Goal: Transaction & Acquisition: Purchase product/service

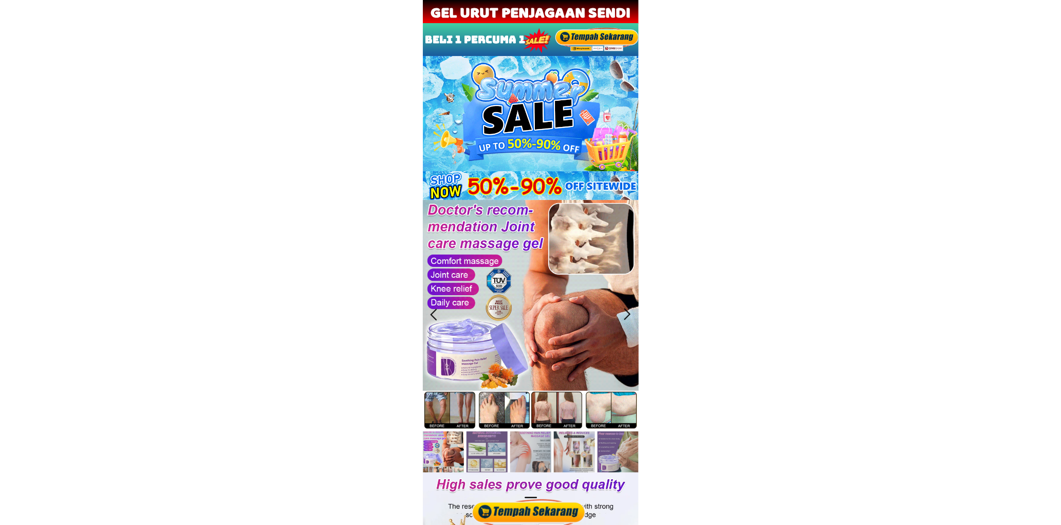
click at [549, 501] on div at bounding box center [531, 511] width 120 height 28
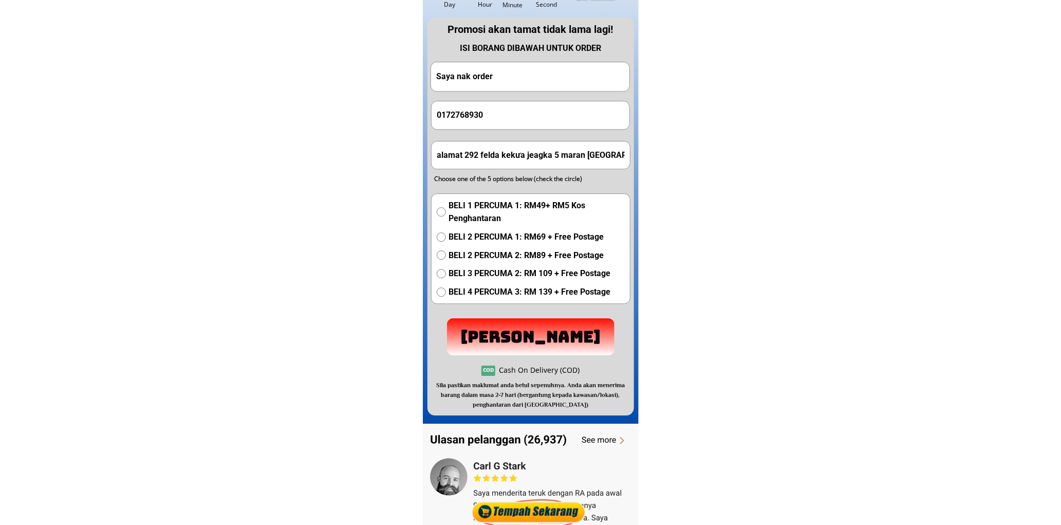
scroll to position [5183, 0]
click at [521, 82] on input "Saya nak order" at bounding box center [530, 76] width 193 height 29
paste input "[PERSON_NAME]"
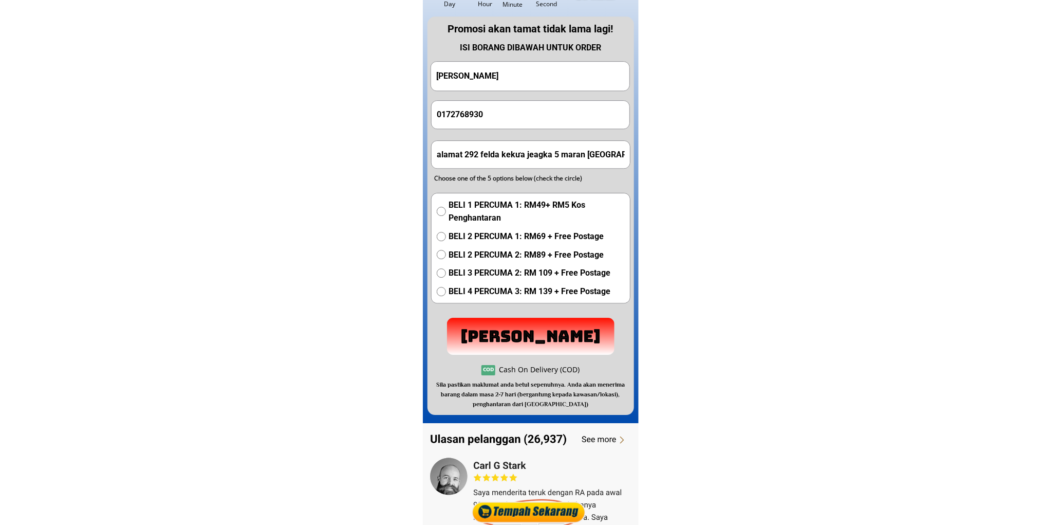
type input "[PERSON_NAME]"
click at [533, 106] on input "0172768930" at bounding box center [530, 114] width 193 height 27
paste input "3-633 4743"
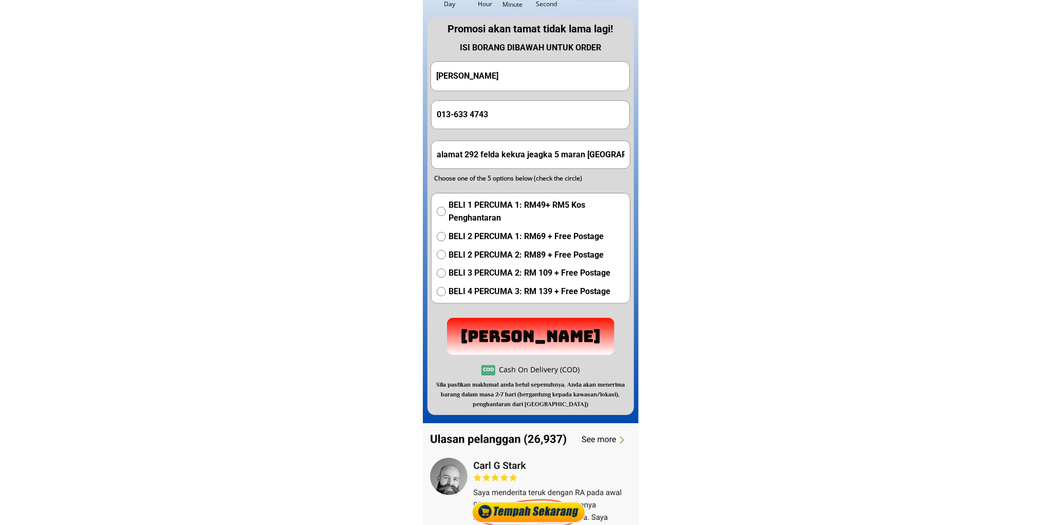
click at [474, 115] on input "013-633 4743" at bounding box center [530, 114] width 193 height 27
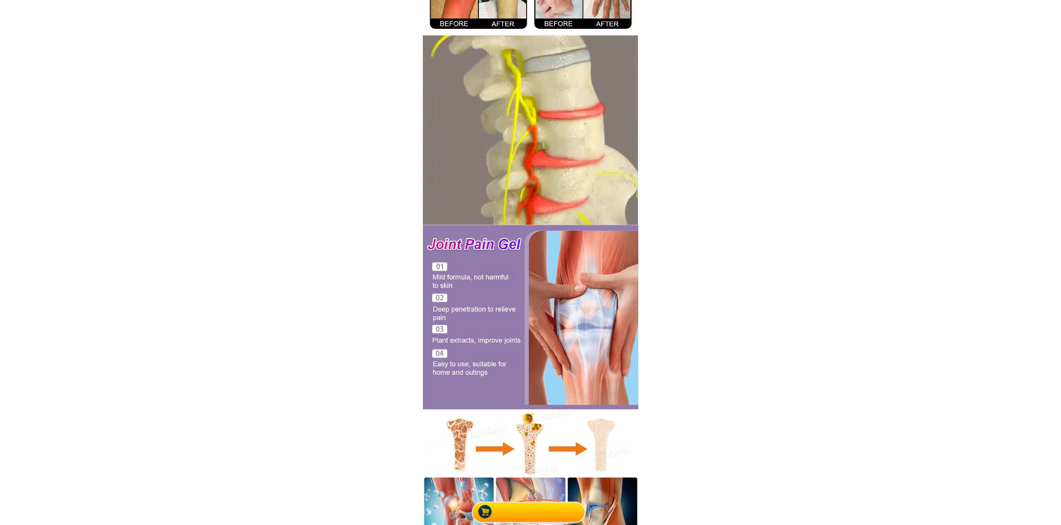
scroll to position [0, 0]
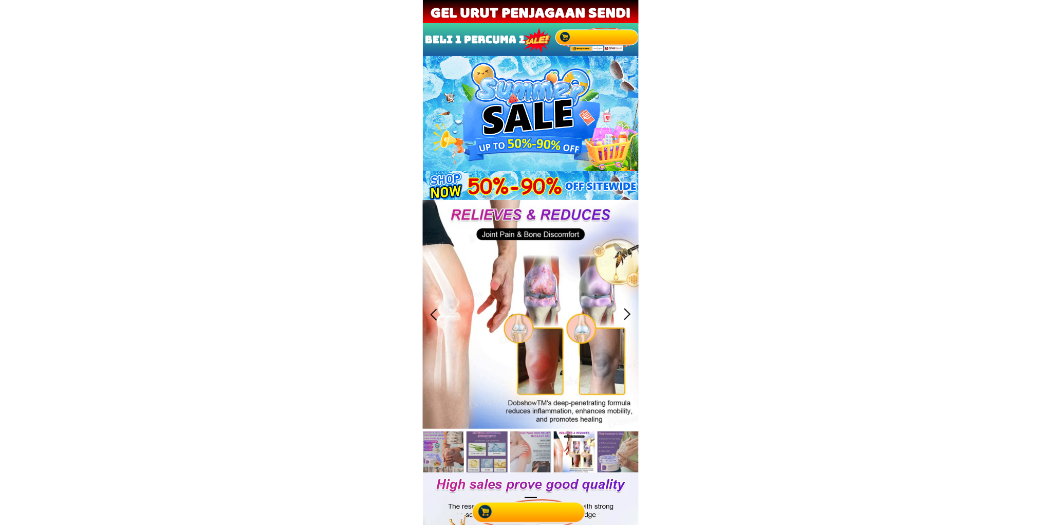
type input "0136334743"
click at [560, 515] on div at bounding box center [531, 511] width 120 height 28
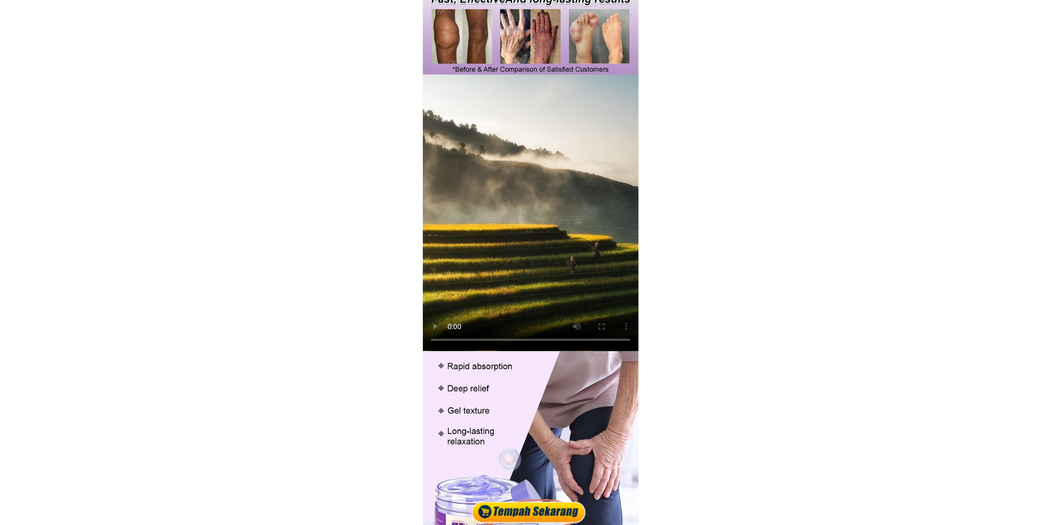
scroll to position [5088, 0]
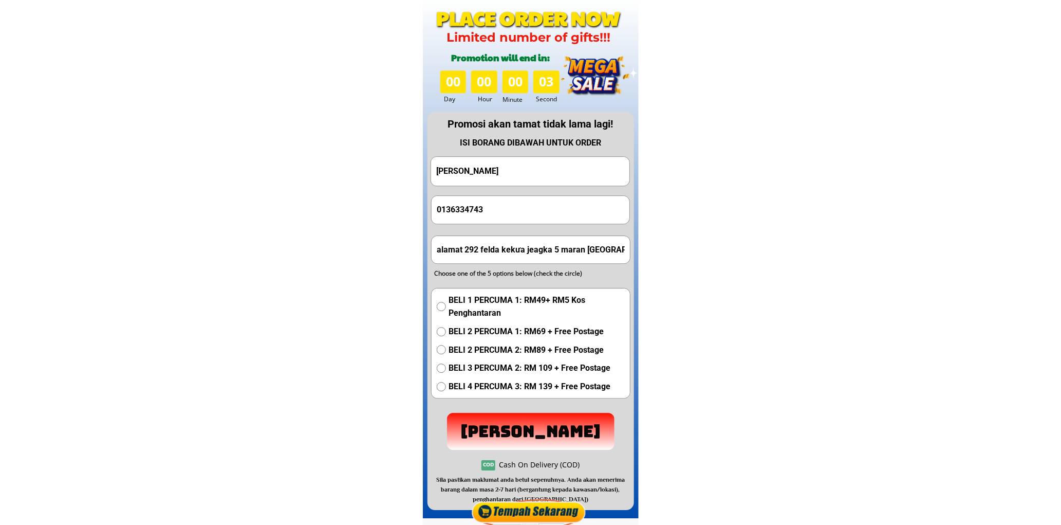
click at [487, 268] on form "[PERSON_NAME] 0136334743 alamat 292 felda kekưa jeagka 5 maran [GEOGRAPHIC_DATA…" at bounding box center [531, 302] width 200 height 293
click at [500, 252] on input "alamat 292 felda kekưa jeagka 5 maran [GEOGRAPHIC_DATA]" at bounding box center [530, 249] width 193 height 27
paste input "No [GEOGRAPHIC_DATA], [GEOGRAPHIC_DATA]"
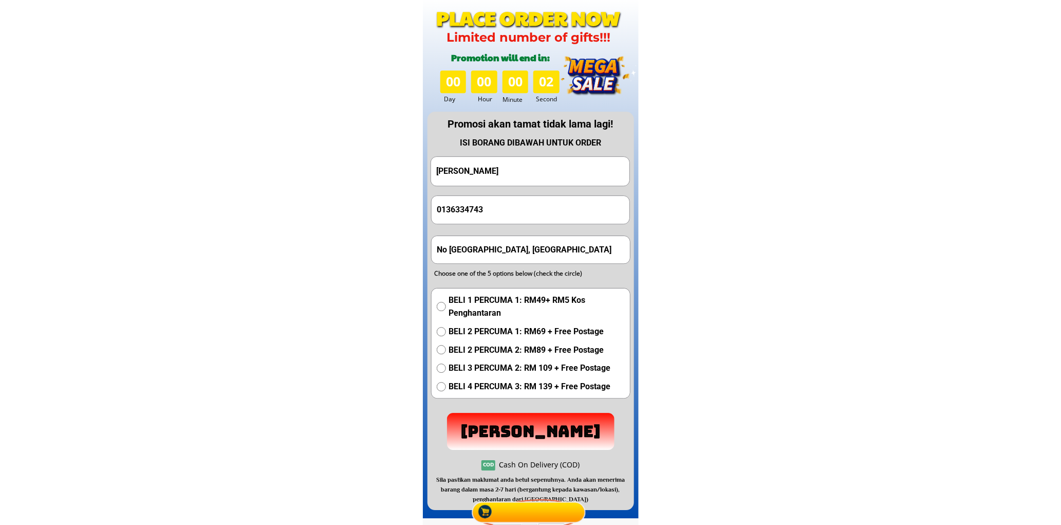
scroll to position [0, 8]
type input "No [GEOGRAPHIC_DATA], [GEOGRAPHIC_DATA]"
click at [476, 303] on span "BELI 1 PERCUMA 1: RM49+ RM5 Kos Penghantaran" at bounding box center [537, 306] width 176 height 26
radio input "true"
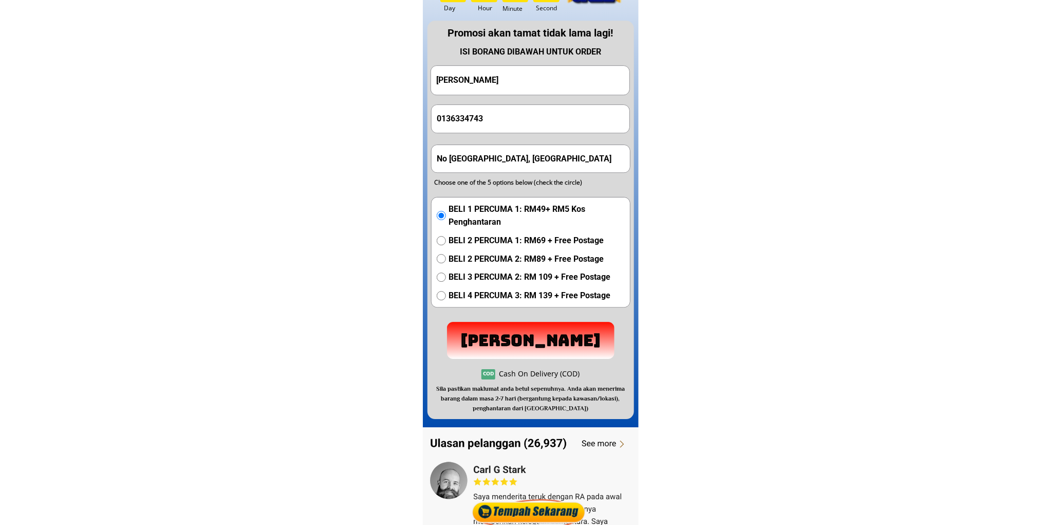
scroll to position [5183, 0]
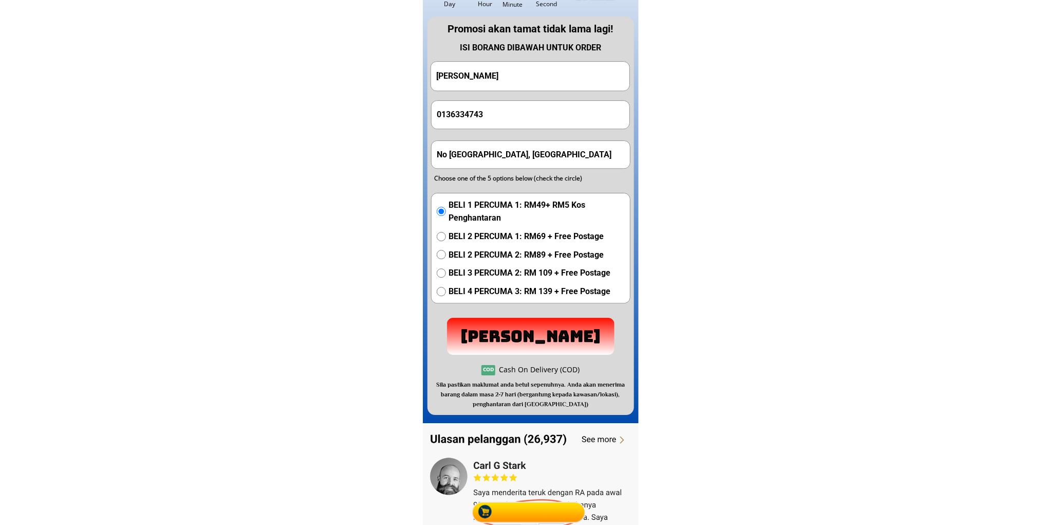
click at [537, 325] on p "[PERSON_NAME]" at bounding box center [531, 336] width 173 height 38
